Goal: Task Accomplishment & Management: Use online tool/utility

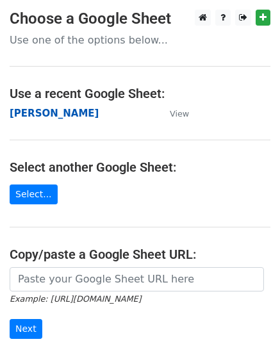
click at [51, 111] on strong "[PERSON_NAME]" at bounding box center [54, 114] width 89 height 12
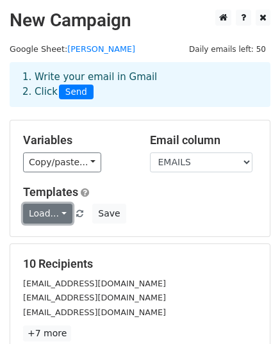
click at [54, 216] on link "Load..." at bounding box center [47, 214] width 49 height 20
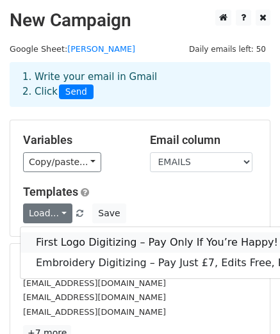
click at [81, 234] on link "First Logo Digitizing – Pay Only If You’re Happy!" at bounding box center [181, 242] width 323 height 20
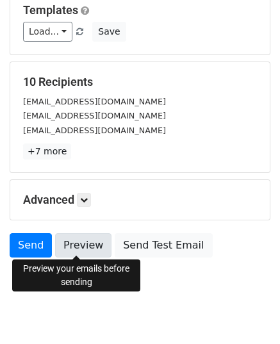
scroll to position [202, 0]
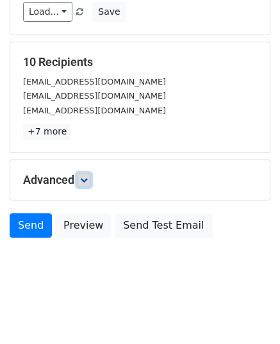
click at [87, 176] on icon at bounding box center [84, 180] width 8 height 8
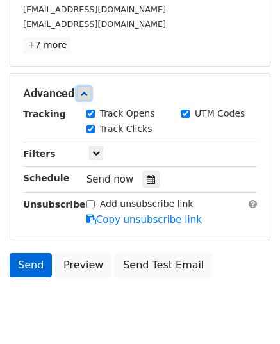
scroll to position [296, 0]
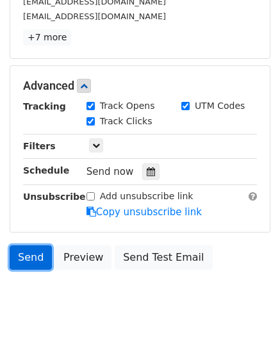
click at [38, 261] on link "Send" at bounding box center [31, 257] width 42 height 24
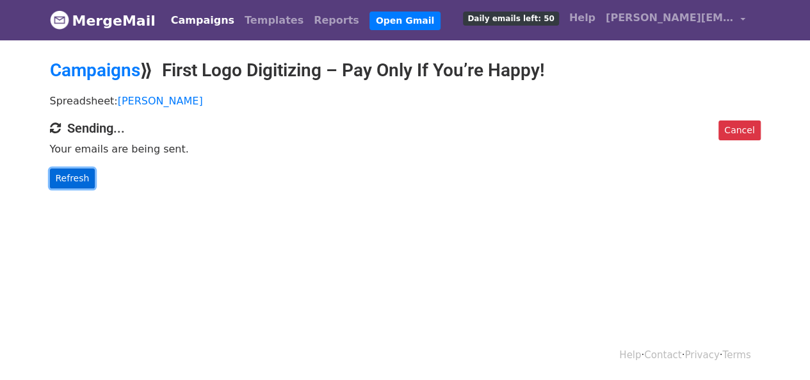
click at [88, 171] on link "Refresh" at bounding box center [72, 178] width 45 height 20
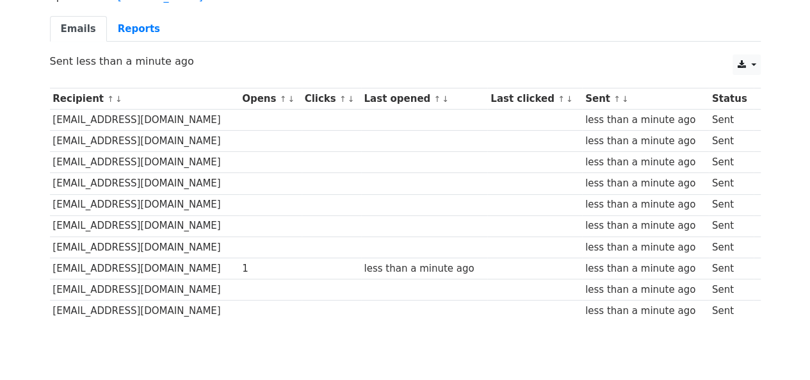
scroll to position [155, 0]
